Goal: Information Seeking & Learning: Learn about a topic

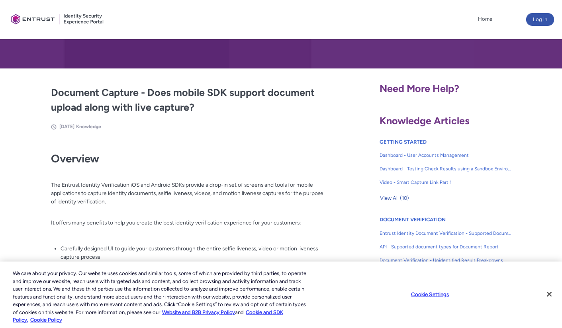
scroll to position [201, 0]
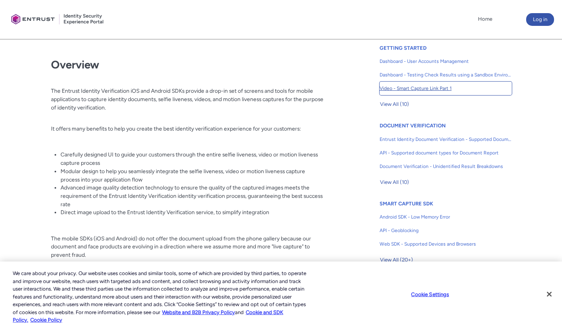
click at [437, 90] on span "Video - Smart Capture Link Part 1" at bounding box center [445, 88] width 132 height 7
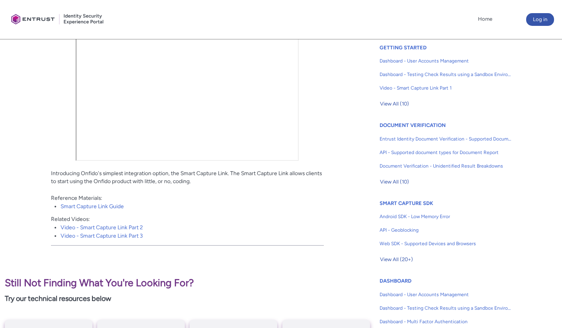
scroll to position [133, 0]
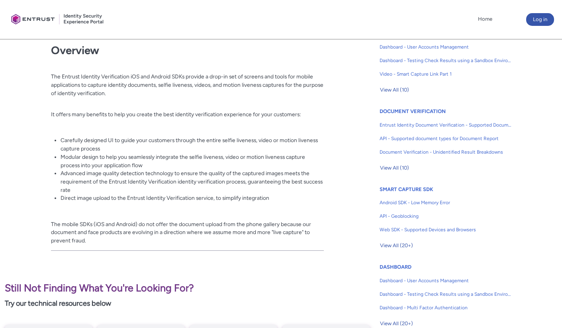
scroll to position [216, 0]
click at [403, 246] on span "View All (20+)" at bounding box center [396, 246] width 33 height 12
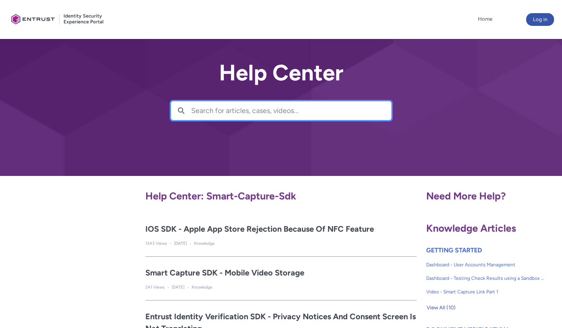
click at [203, 112] on input "Search for articles, cases, videos..." at bounding box center [291, 110] width 200 height 18
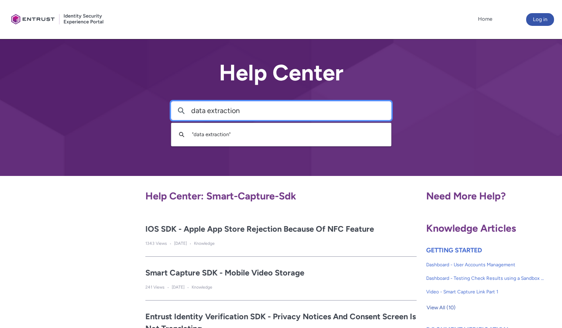
type input "data extraction"
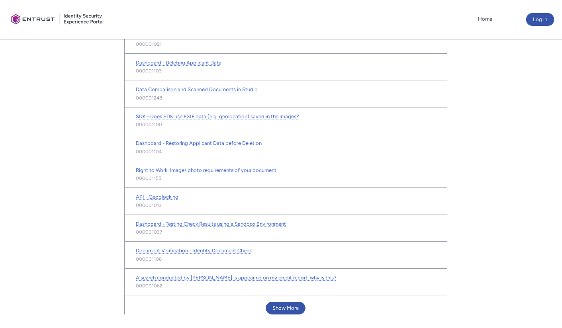
scroll to position [148, 0]
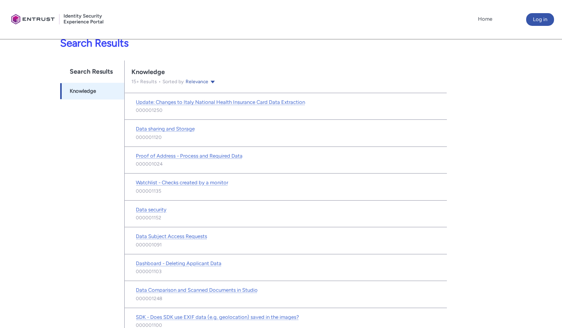
click at [50, 164] on div "We searched for data extraction Search Results Searchable objects from navigati…" at bounding box center [226, 287] width 442 height 455
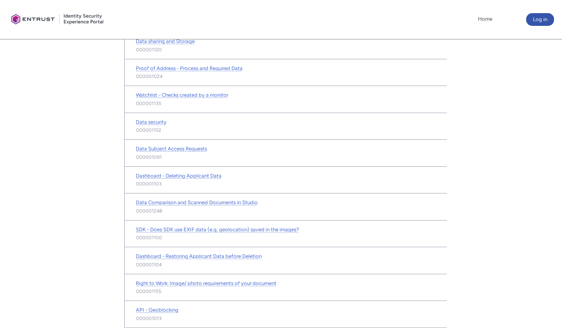
scroll to position [243, 0]
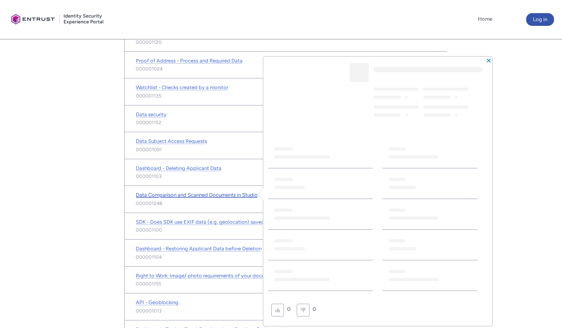
click at [213, 192] on span "Data Comparison and Scanned Documents in Studio" at bounding box center [197, 195] width 122 height 6
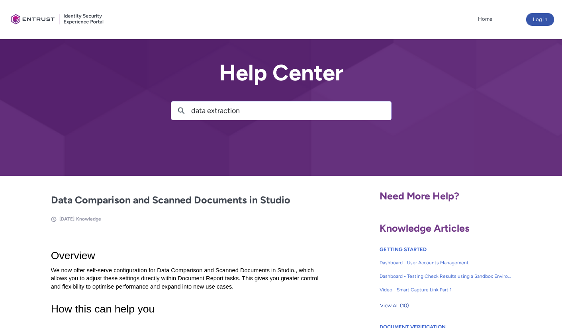
click at [25, 20] on div at bounding box center [57, 19] width 99 height 31
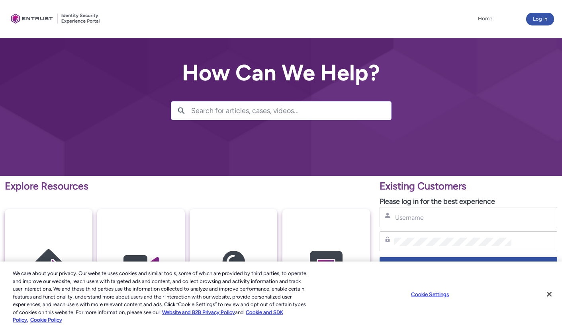
click at [35, 16] on div at bounding box center [56, 19] width 96 height 30
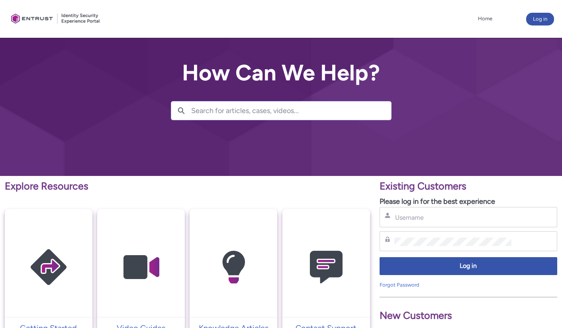
click at [85, 21] on div at bounding box center [56, 19] width 96 height 30
click at [484, 16] on link "Home" at bounding box center [485, 19] width 18 height 12
